Goal: Information Seeking & Learning: Check status

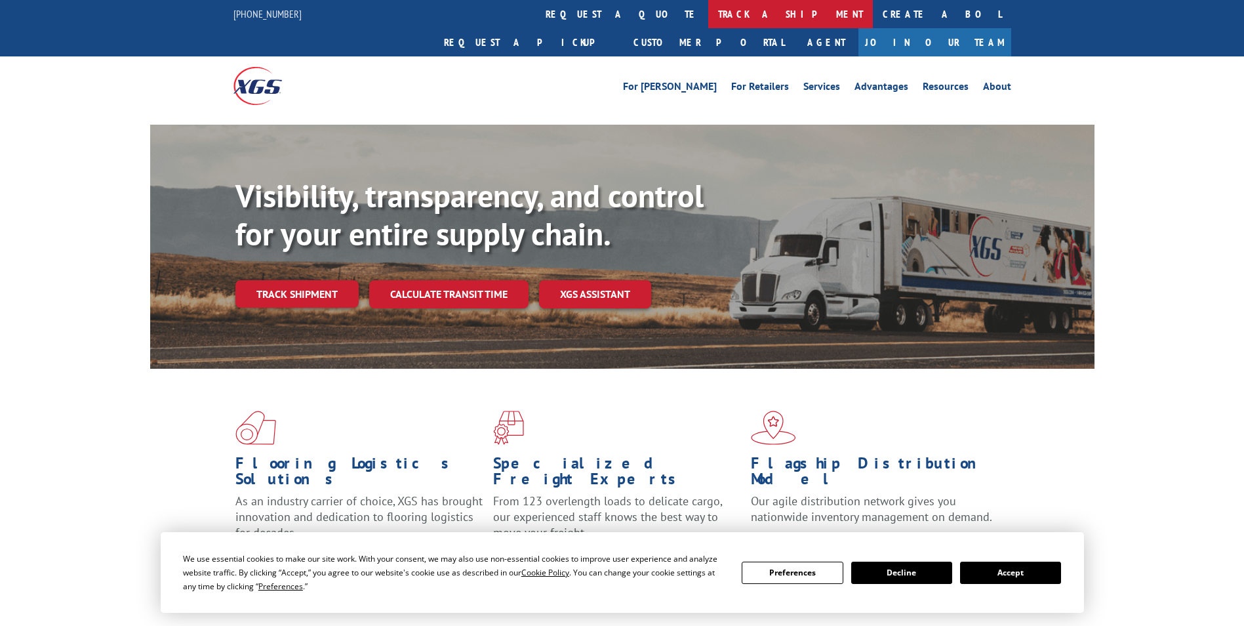
click at [708, 14] on link "track a shipment" at bounding box center [790, 14] width 165 height 28
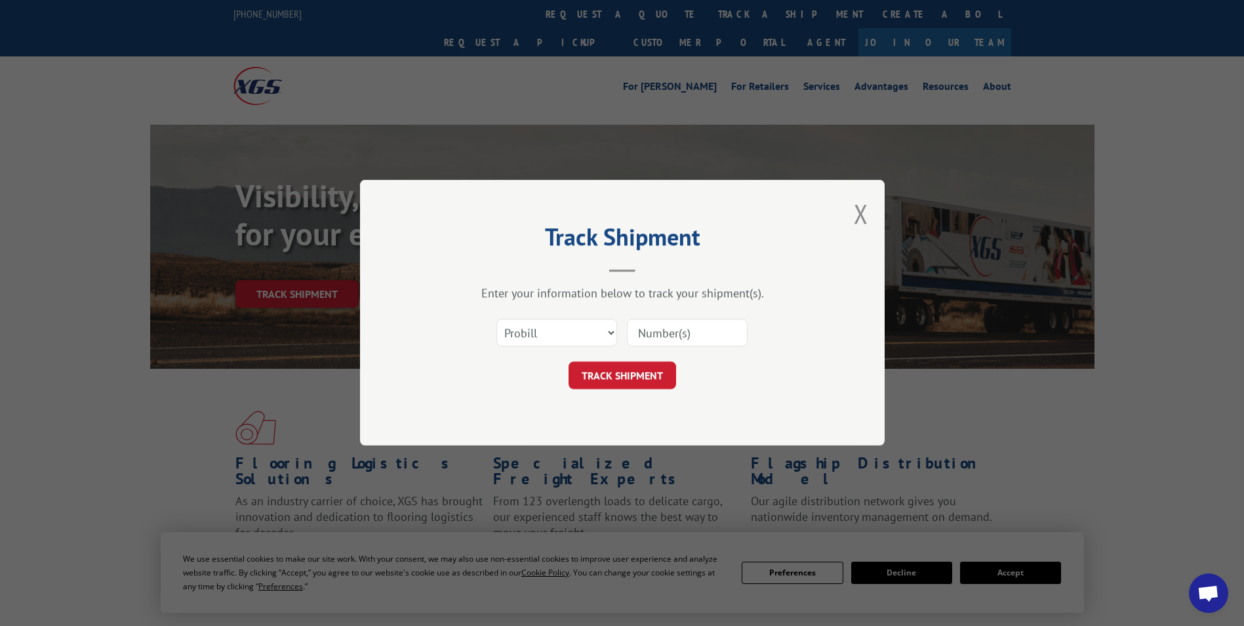
click at [660, 328] on input at bounding box center [687, 333] width 121 height 28
type input "16566985"
click at [614, 374] on button "TRACK SHIPMENT" at bounding box center [623, 376] width 108 height 28
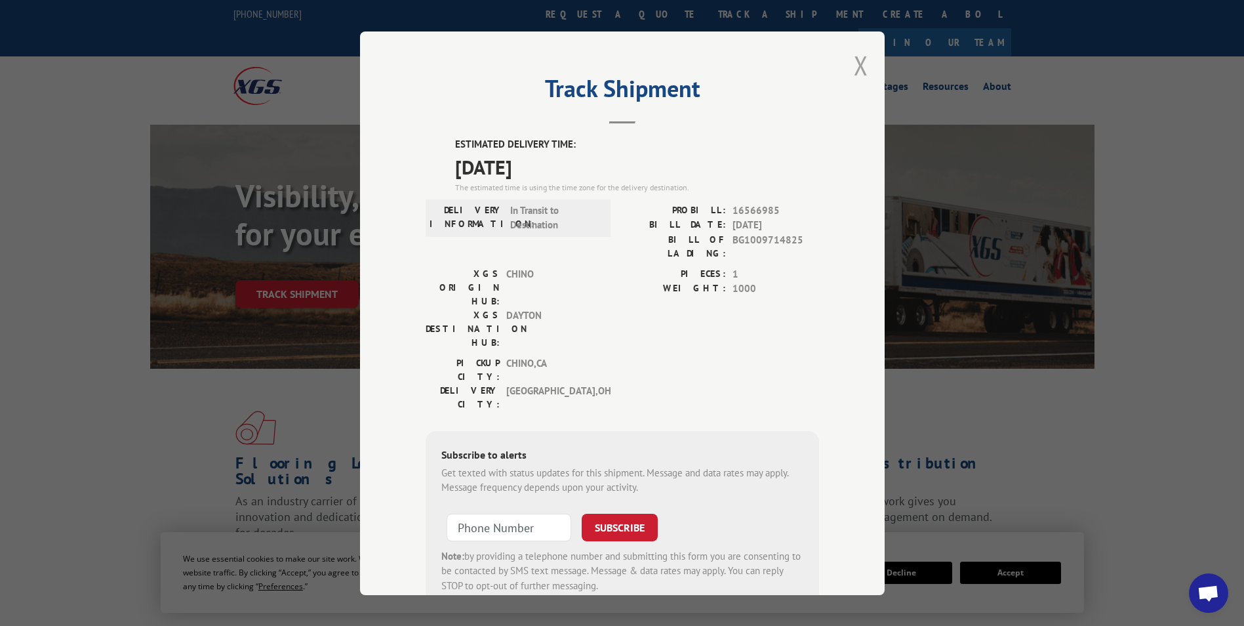
click at [859, 71] on button "Close modal" at bounding box center [861, 65] width 14 height 35
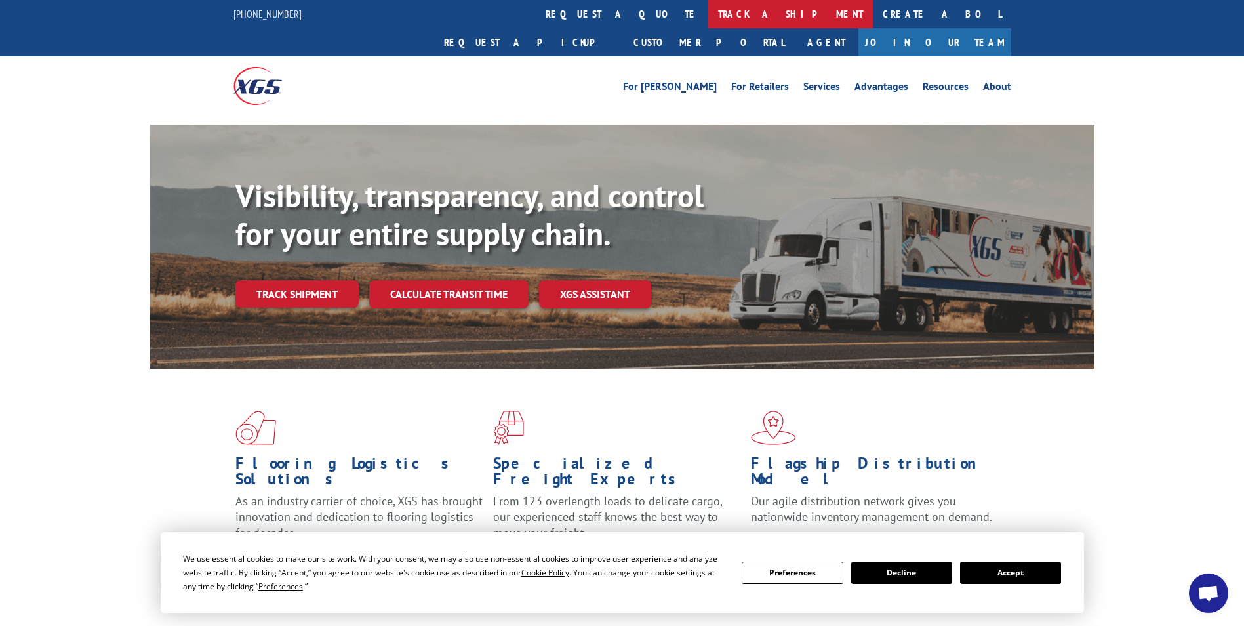
click at [708, 19] on link "track a shipment" at bounding box center [790, 14] width 165 height 28
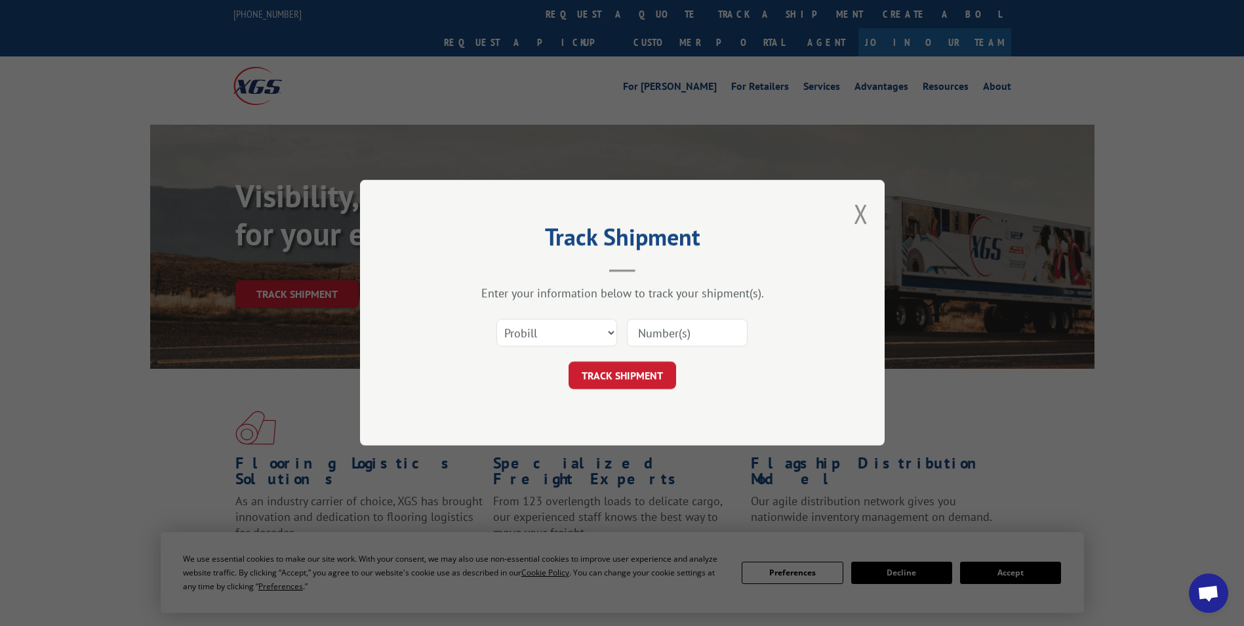
click at [647, 331] on input at bounding box center [687, 333] width 121 height 28
type input "17496867"
click at [613, 373] on button "TRACK SHIPMENT" at bounding box center [623, 376] width 108 height 28
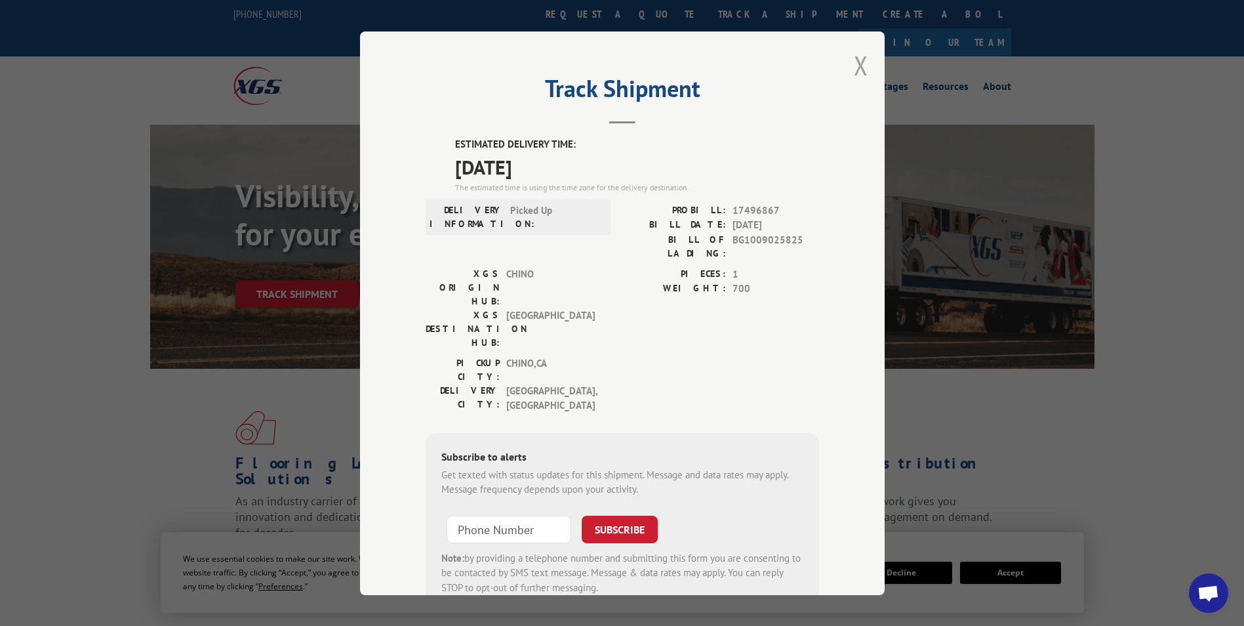
click at [859, 64] on button "Close modal" at bounding box center [861, 65] width 14 height 35
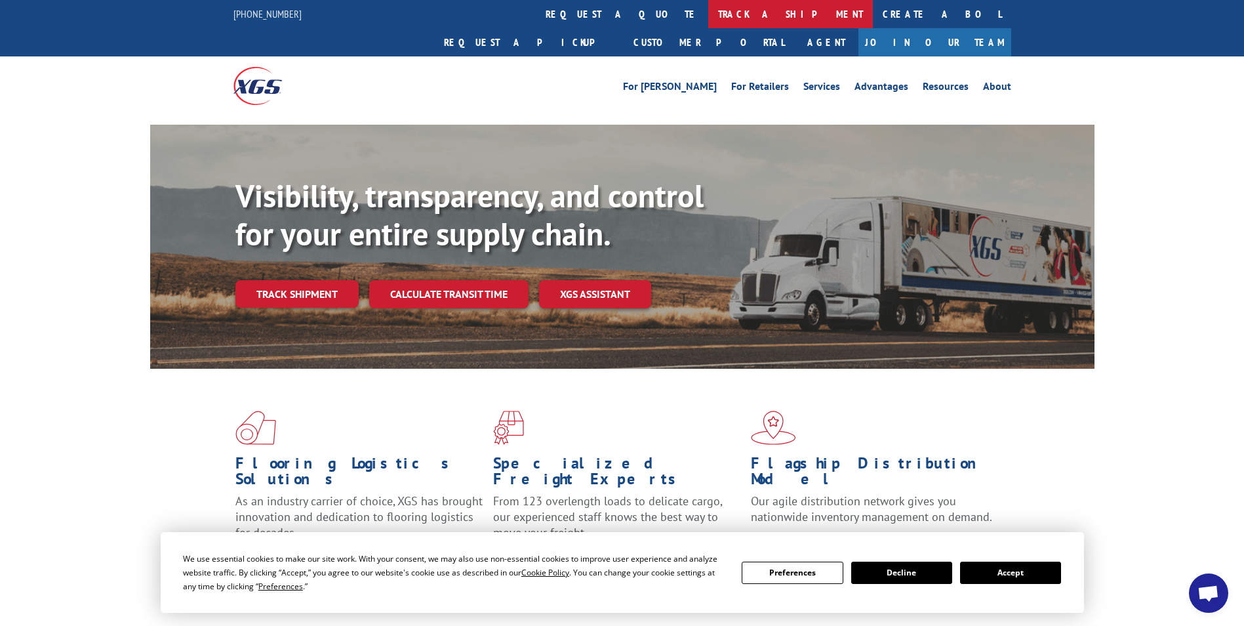
click at [708, 13] on link "track a shipment" at bounding box center [790, 14] width 165 height 28
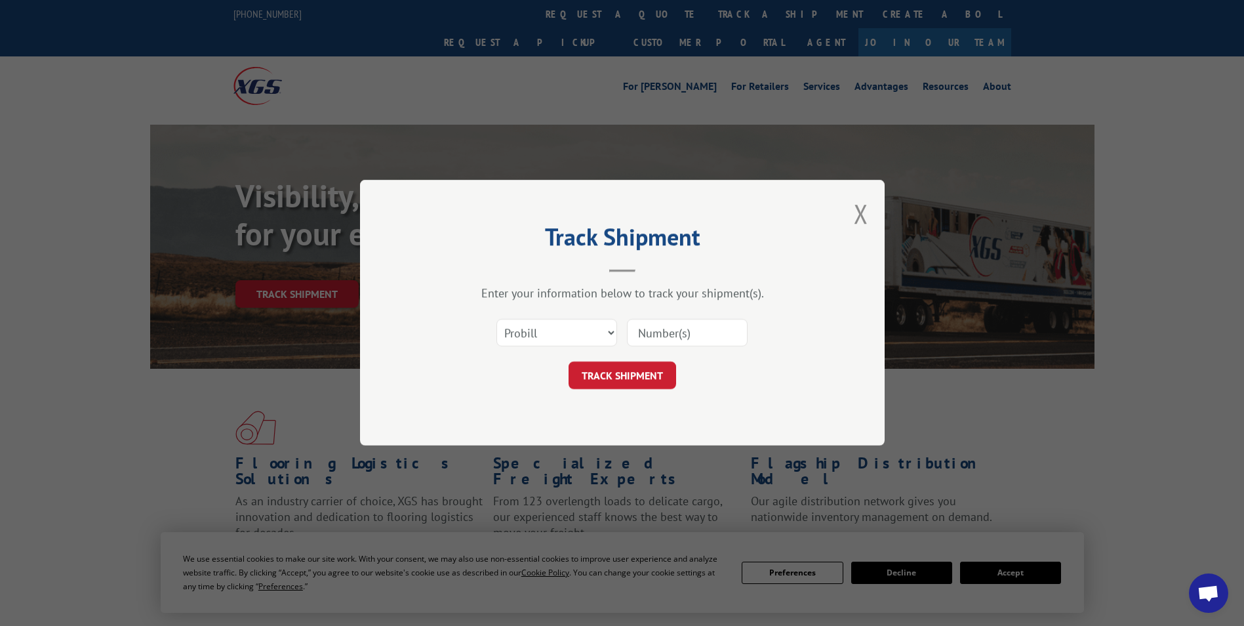
click at [671, 338] on input at bounding box center [687, 333] width 121 height 28
type input "17494866"
click at [654, 378] on button "TRACK SHIPMENT" at bounding box center [623, 376] width 108 height 28
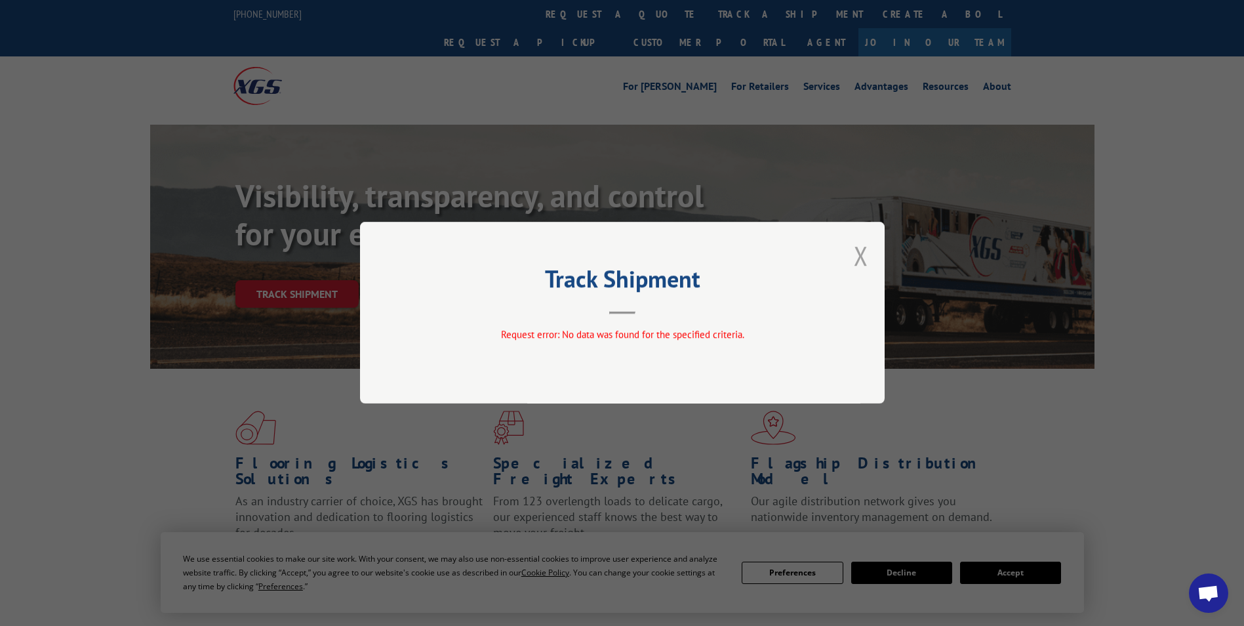
click at [859, 256] on button "Close modal" at bounding box center [861, 255] width 14 height 35
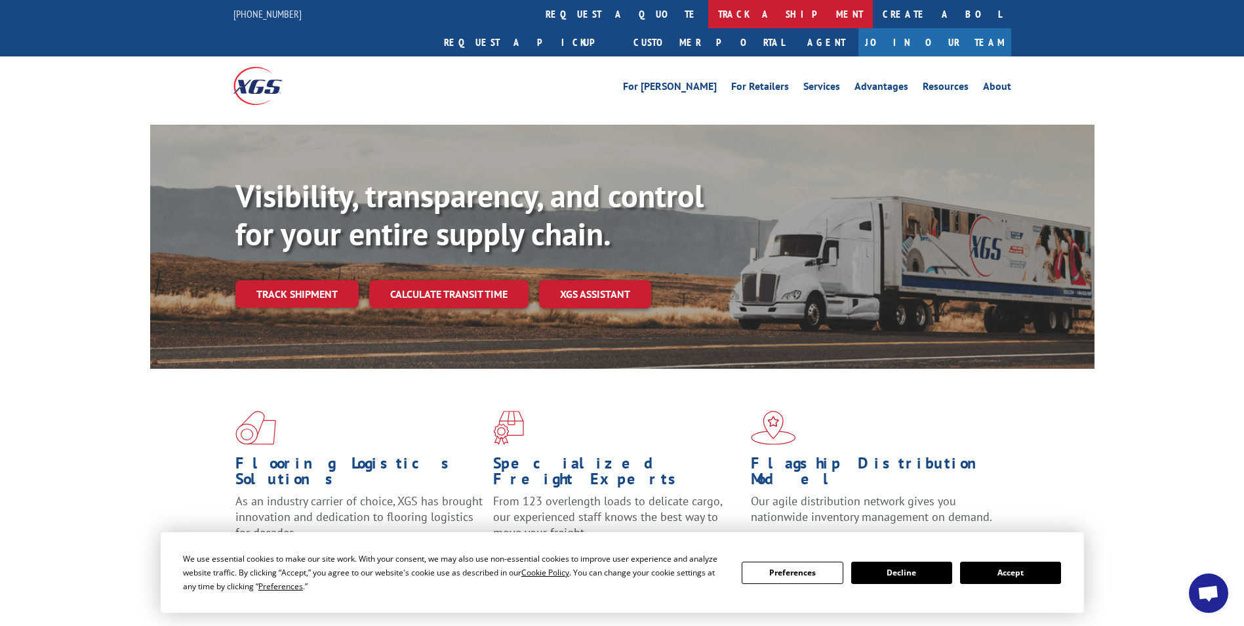
click at [708, 12] on link "track a shipment" at bounding box center [790, 14] width 165 height 28
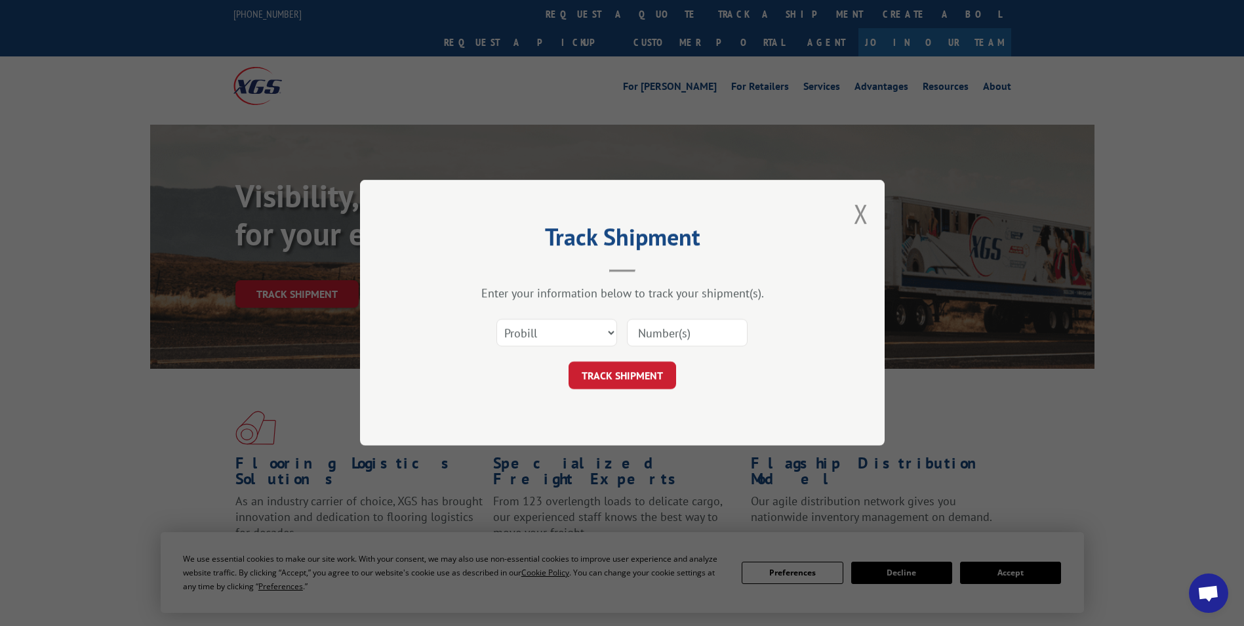
click at [676, 339] on input at bounding box center [687, 333] width 121 height 28
type input "17496866"
click at [624, 377] on button "TRACK SHIPMENT" at bounding box center [623, 376] width 108 height 28
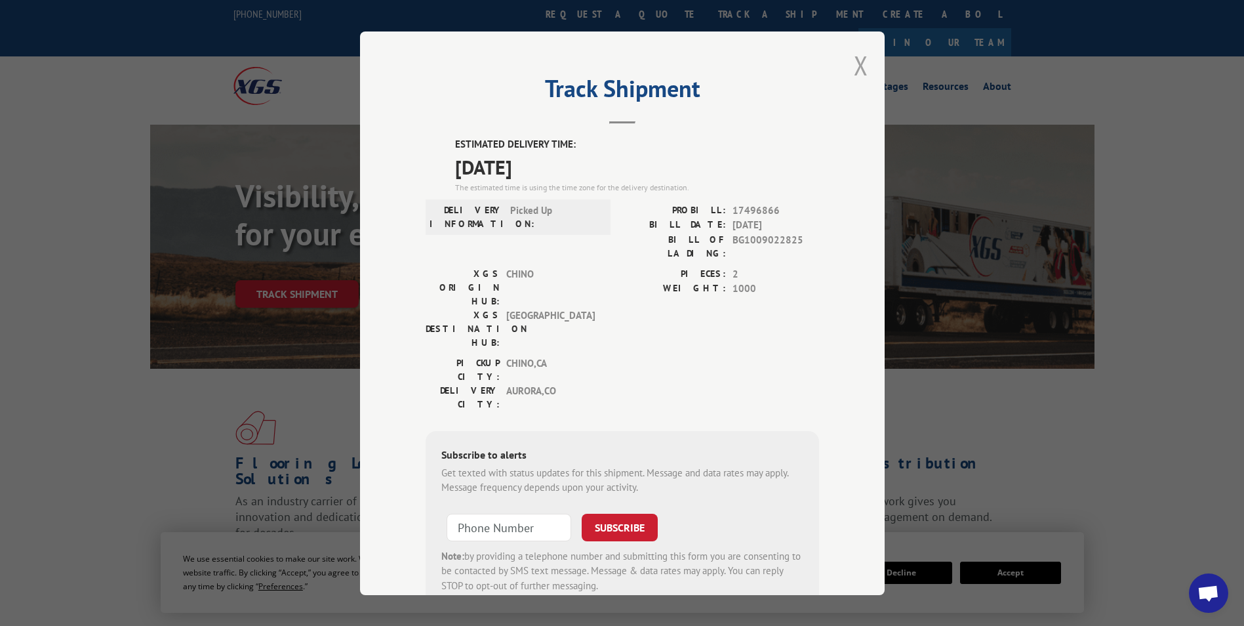
click at [856, 64] on button "Close modal" at bounding box center [861, 65] width 14 height 35
